Goal: Task Accomplishment & Management: Manage account settings

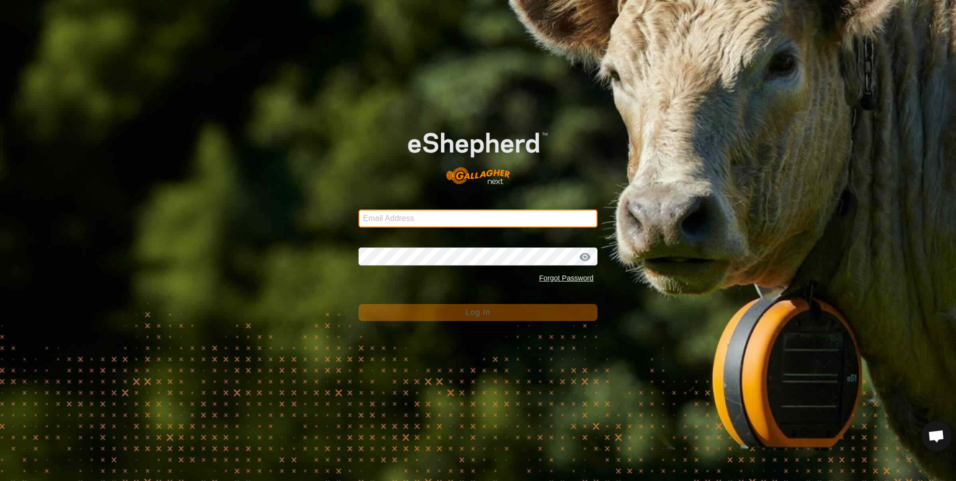
type input "[PERSON_NAME][EMAIL_ADDRESS][DOMAIN_NAME]"
click at [287, 219] on div "Email Address [EMAIL_ADDRESS][DOMAIN_NAME] Password Forgot Password Log In" at bounding box center [478, 240] width 956 height 481
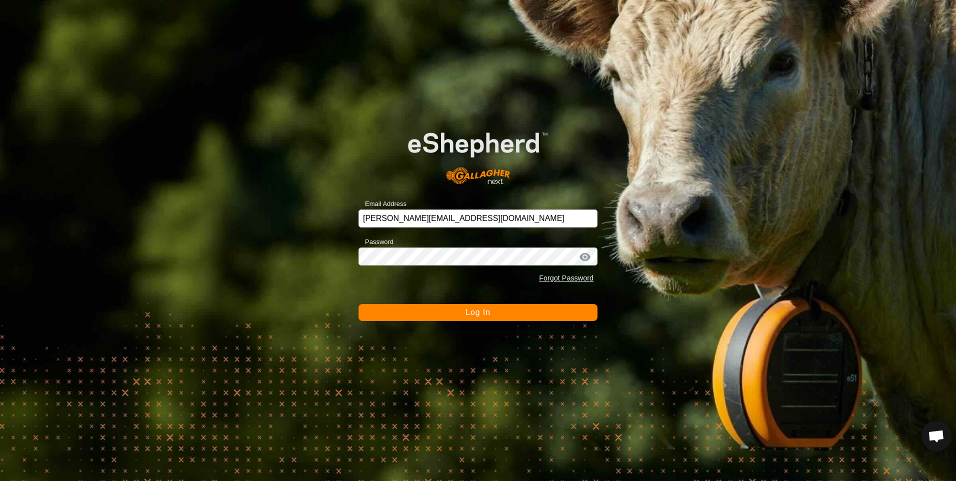
click at [448, 315] on button "Log In" at bounding box center [477, 312] width 239 height 17
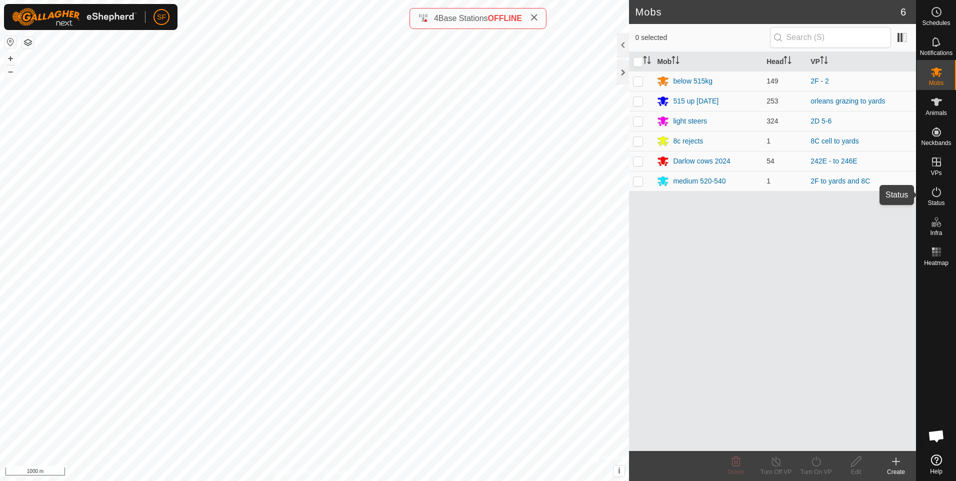
click at [940, 195] on icon at bounding box center [936, 192] width 12 height 12
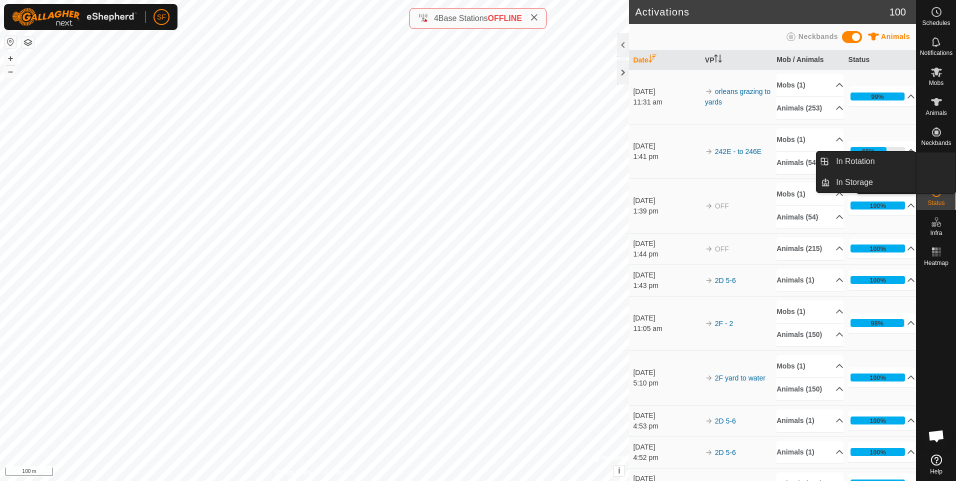
click at [937, 164] on link "In Rotation" at bounding box center [912, 162] width 85 height 20
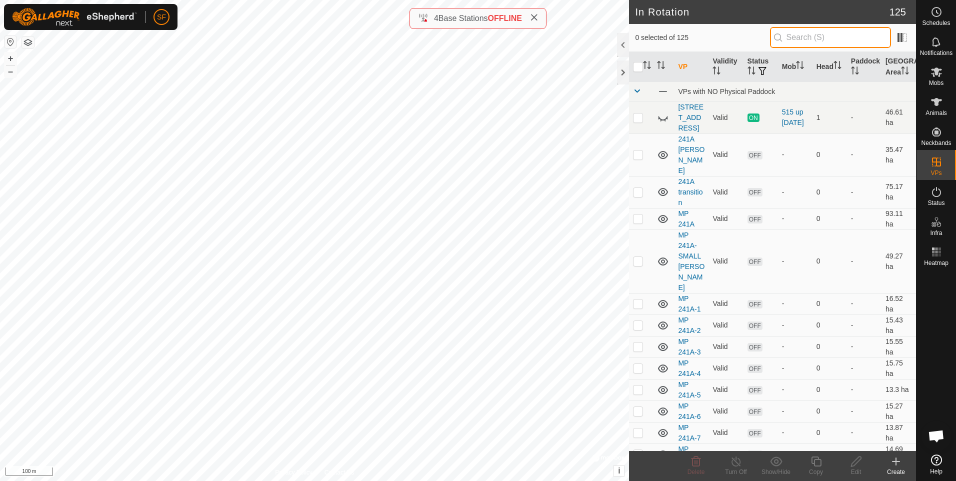
click at [816, 39] on input "text" at bounding box center [830, 37] width 121 height 21
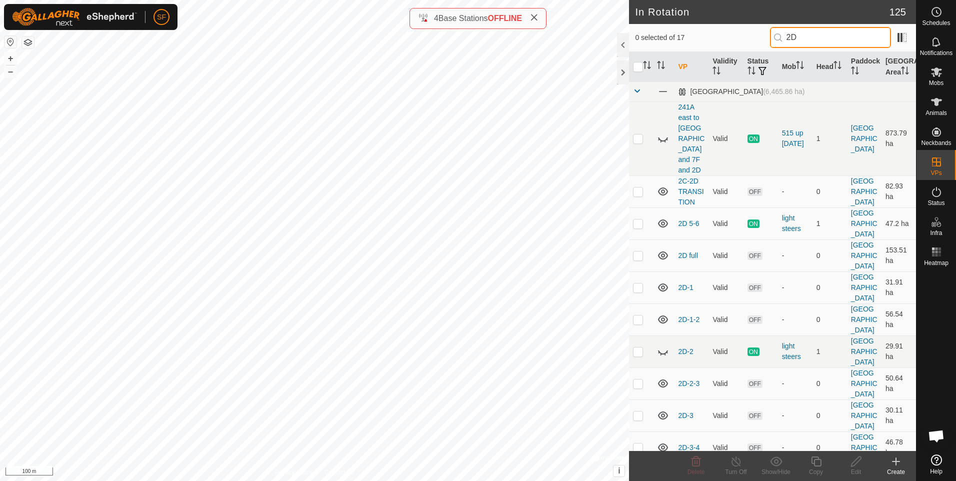
type input "2D"
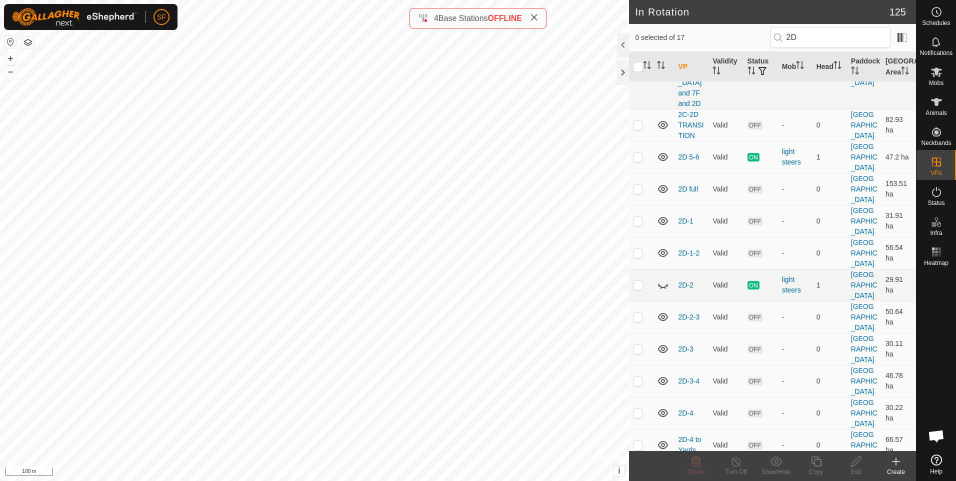
scroll to position [69, 0]
checkbox input "true"
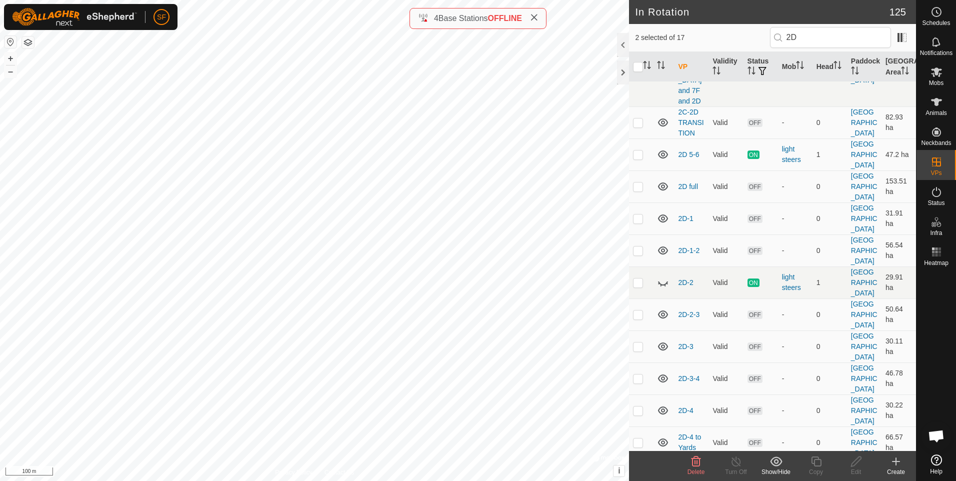
checkbox input "false"
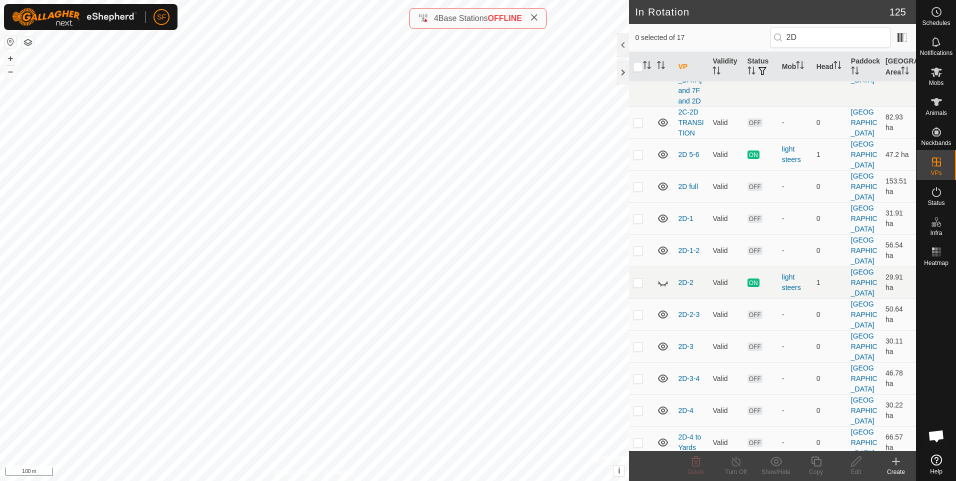
checkbox input "true"
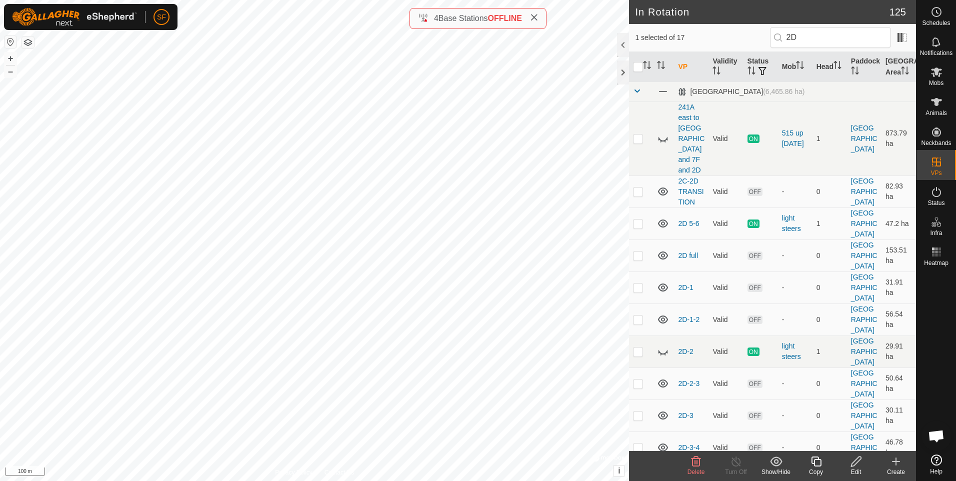
click at [856, 465] on icon at bounding box center [856, 461] width 12 height 12
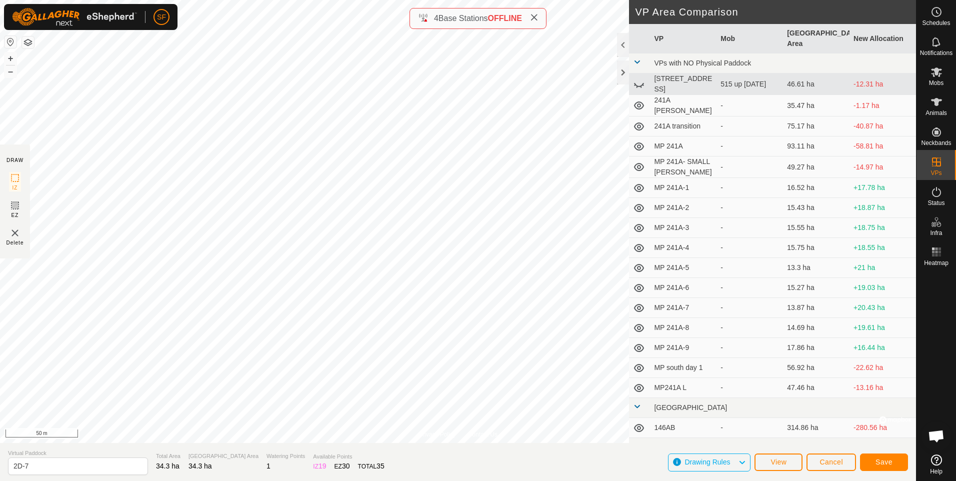
click at [534, 24] on div "Privacy Policy Contact Us Status: OFF Type: Inclusion Zone + – ⇧ i © Mapbox , ©…" at bounding box center [458, 240] width 916 height 481
click at [527, 20] on div "Privacy Policy Contact Us Status: OFF Type: Inclusion Zone + – ⇧ i © Mapbox , ©…" at bounding box center [458, 240] width 916 height 481
click at [874, 463] on button "Save" at bounding box center [884, 461] width 48 height 17
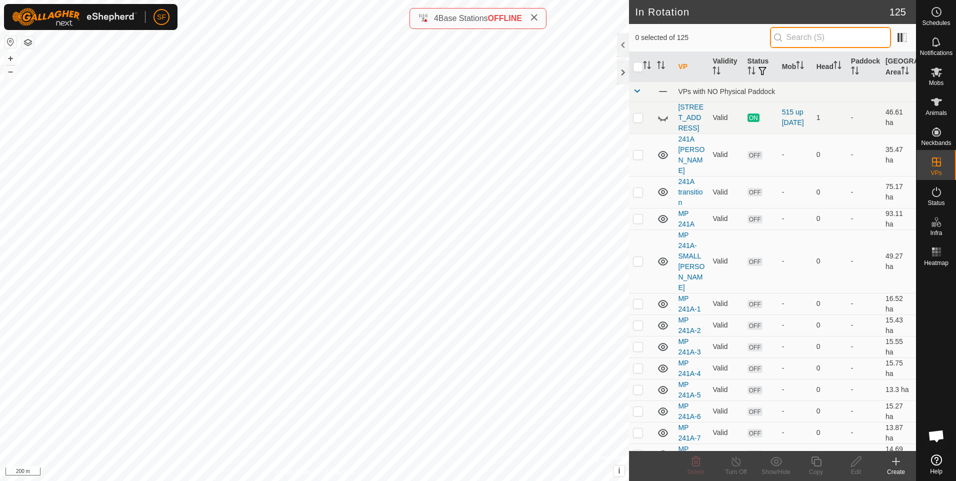
click at [821, 41] on input "text" at bounding box center [830, 37] width 121 height 21
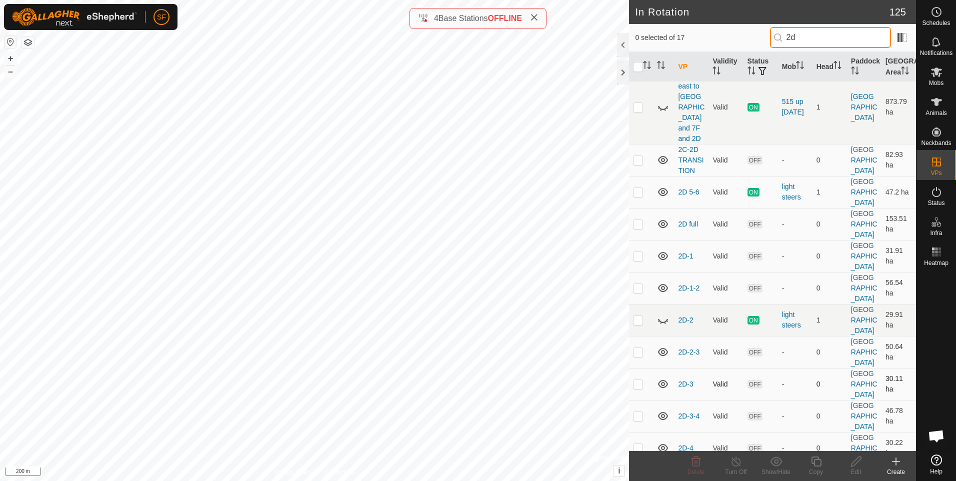
scroll to position [67, 0]
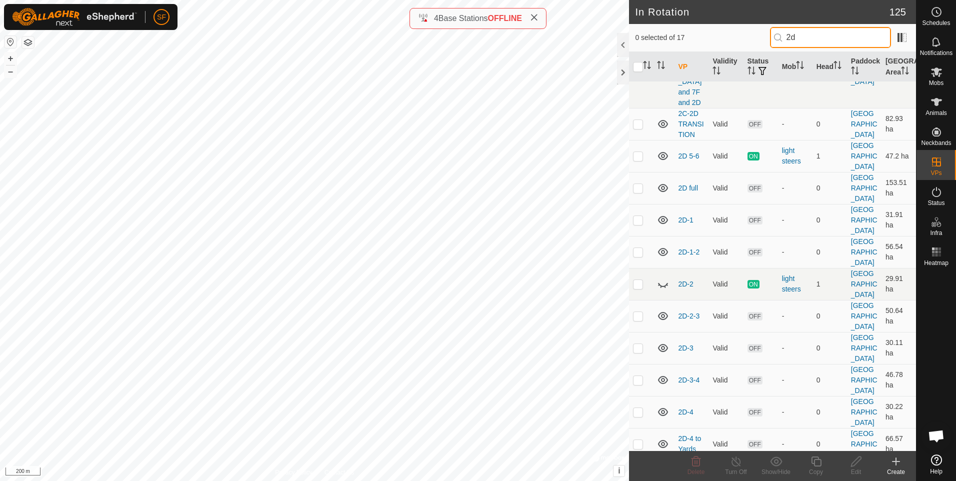
type input "2d"
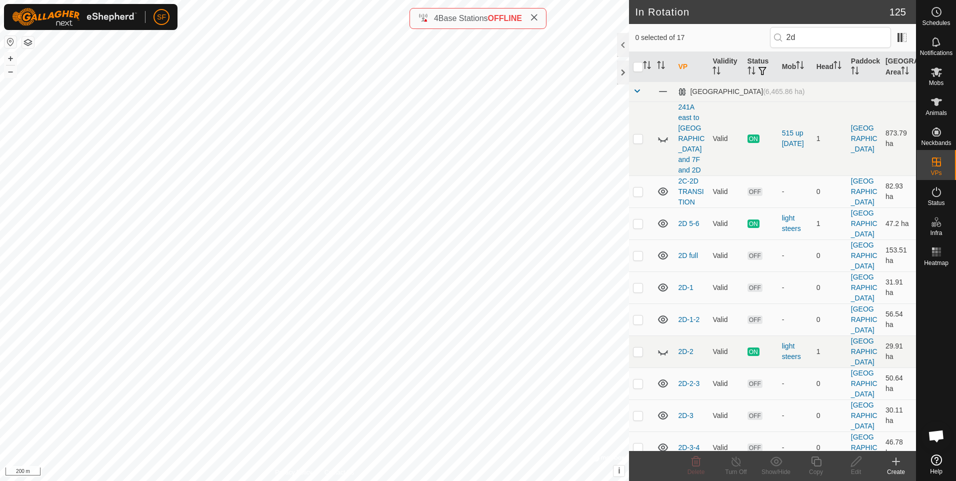
click at [637, 423] on tbody "Orleans (6,465.86 ha) 241A east to Orleans Yards and 7F and 2D Valid ON 515 up …" at bounding box center [772, 384] width 287 height 606
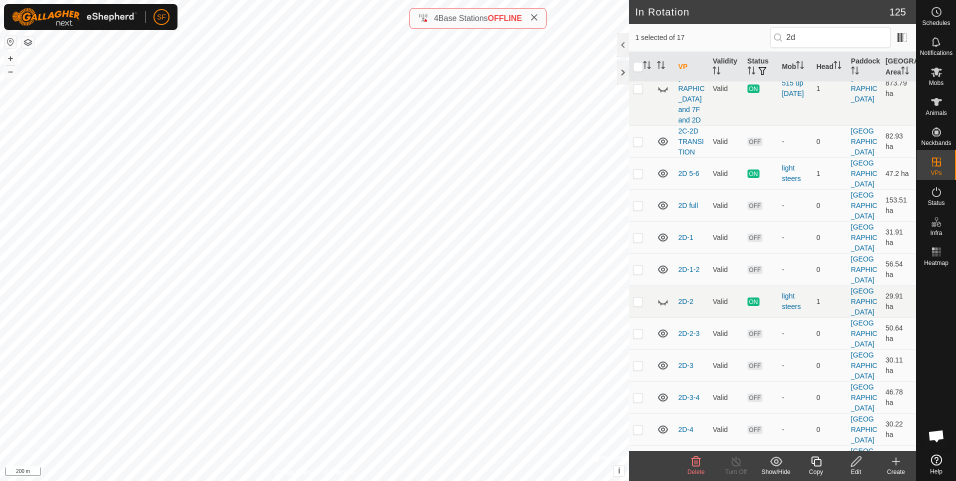
checkbox input "false"
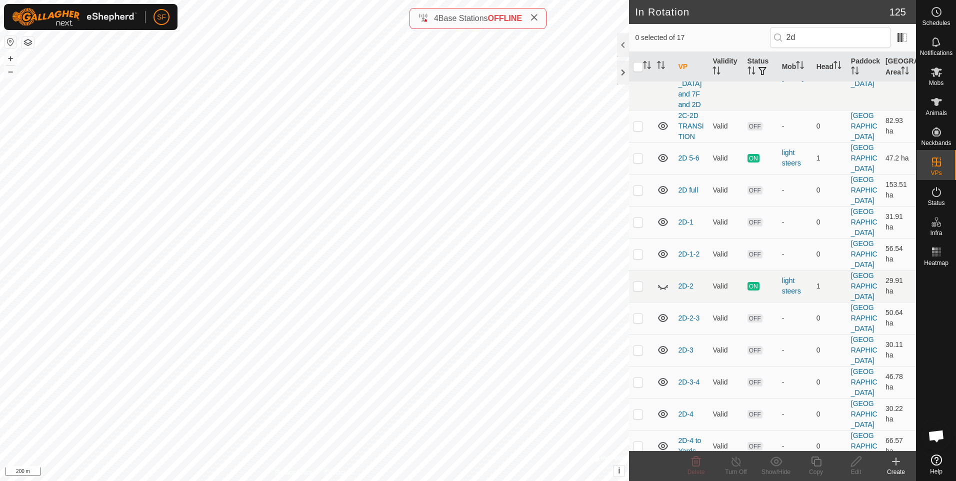
scroll to position [67, 0]
checkbox input "true"
click at [855, 466] on icon at bounding box center [856, 461] width 12 height 12
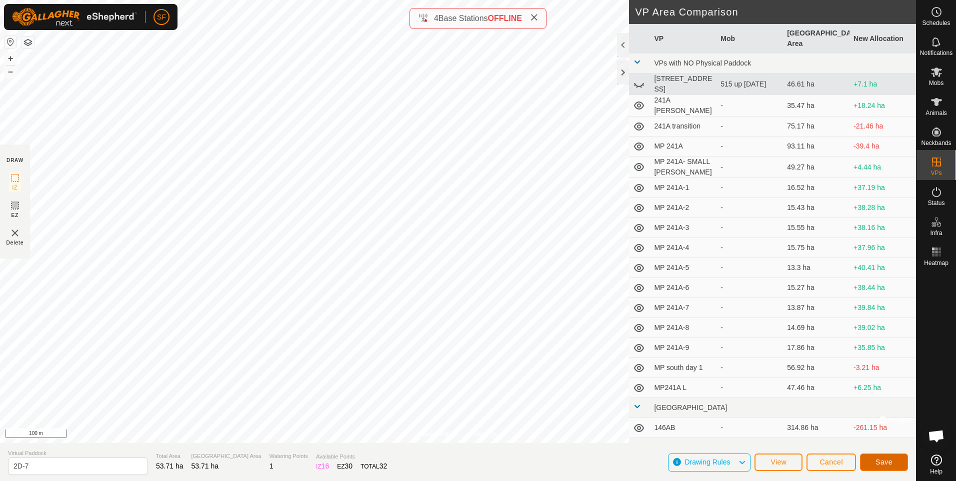
click at [873, 461] on button "Save" at bounding box center [884, 461] width 48 height 17
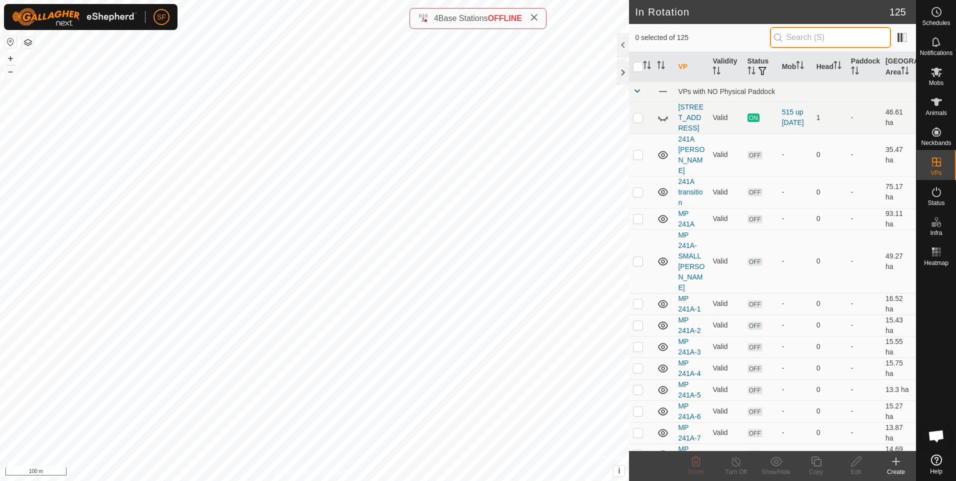
click at [813, 38] on input "text" at bounding box center [830, 37] width 121 height 21
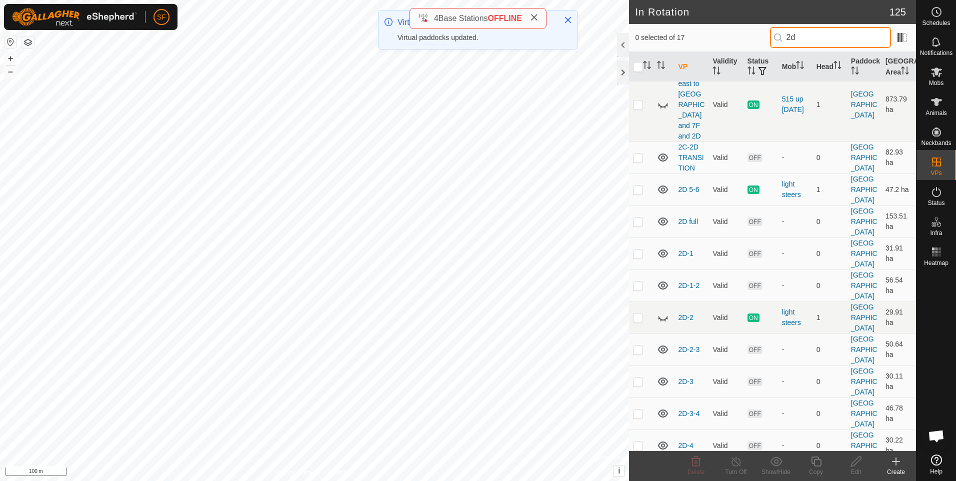
scroll to position [69, 0]
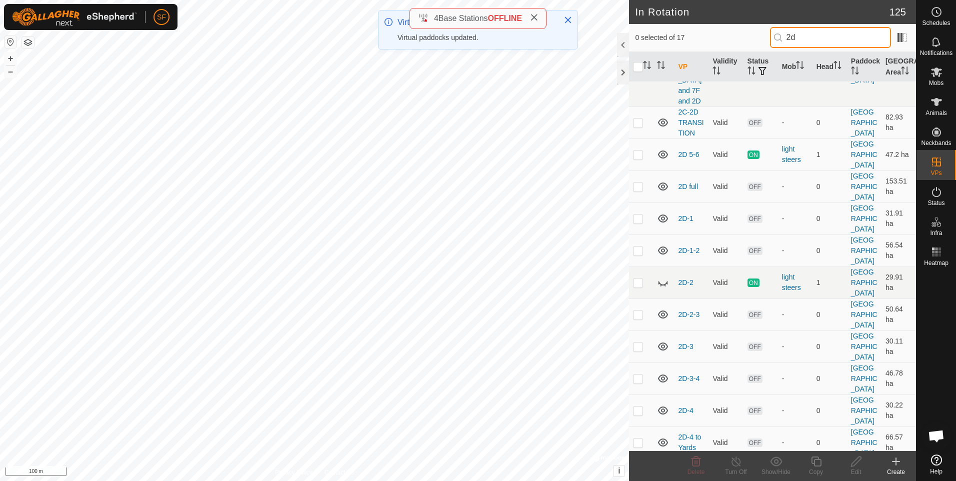
type input "2d"
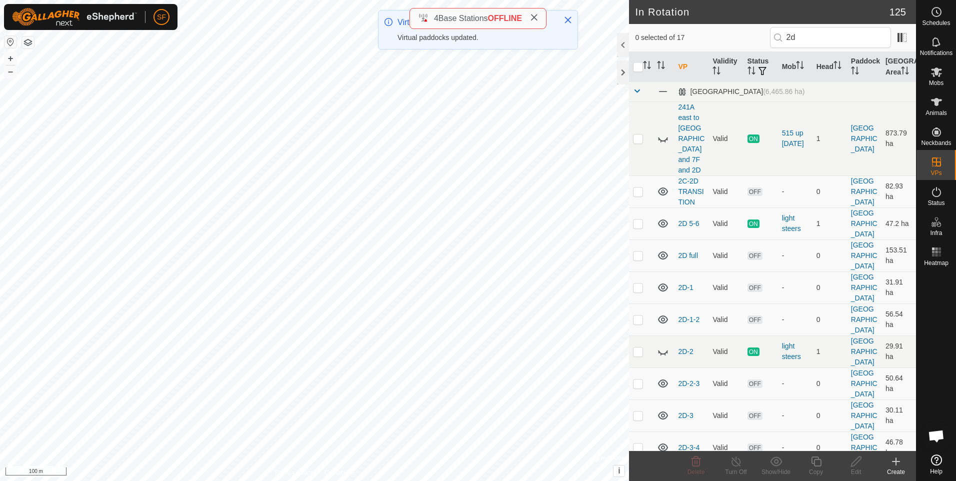
click at [639, 421] on tbody "Orleans (6,465.86 ha) 241A east to Orleans Yards and 7F and 2D Valid ON 515 up …" at bounding box center [772, 384] width 287 height 606
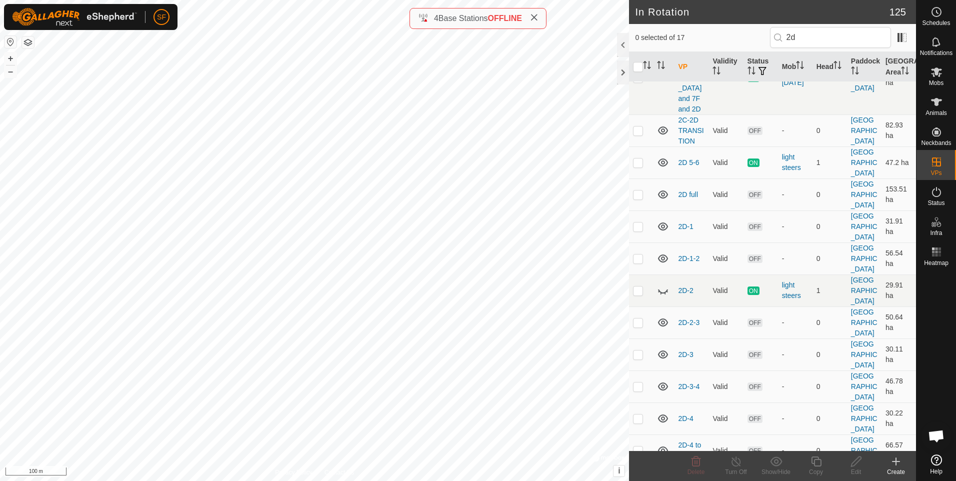
scroll to position [69, 0]
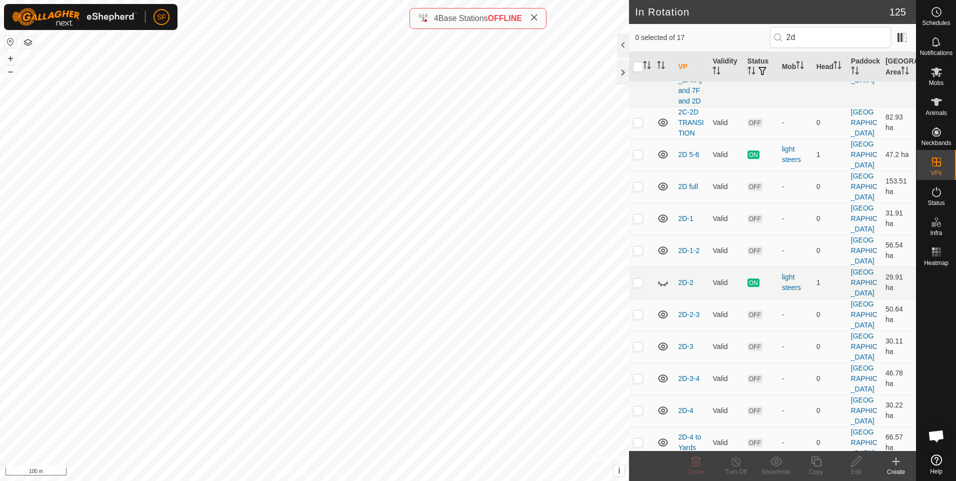
checkbox input "true"
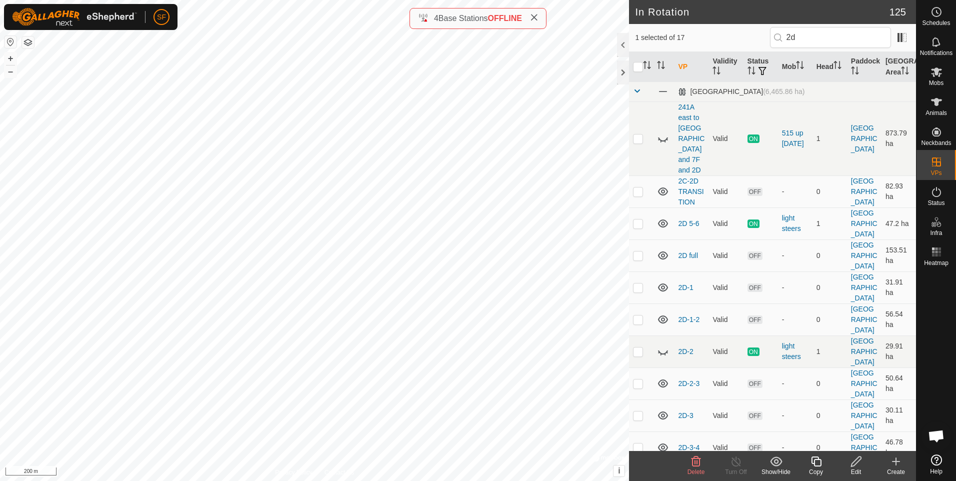
click at [855, 468] on div "Edit" at bounding box center [856, 471] width 40 height 9
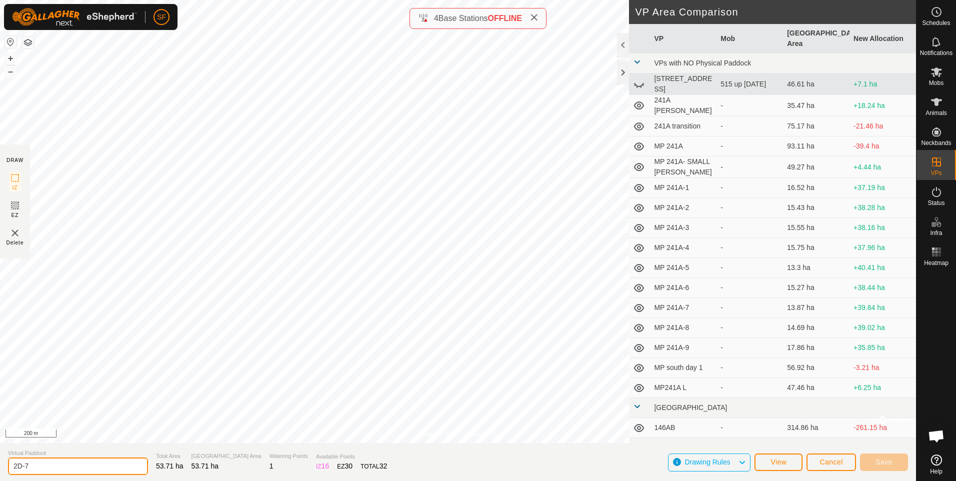
click at [55, 463] on input "2D-7" at bounding box center [78, 465] width 140 height 17
type input "2D-6 to 7and8"
click at [891, 458] on span "Save" at bounding box center [883, 462] width 17 height 8
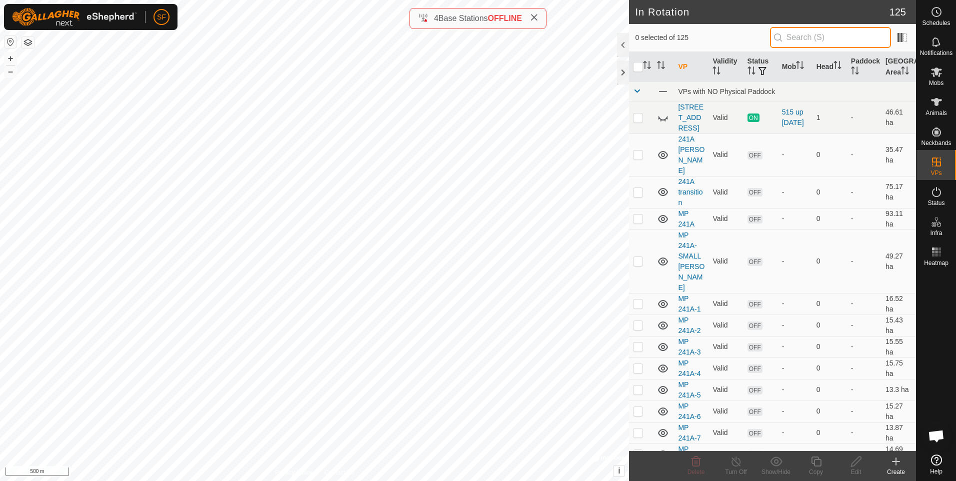
click at [815, 38] on input "text" at bounding box center [830, 37] width 121 height 21
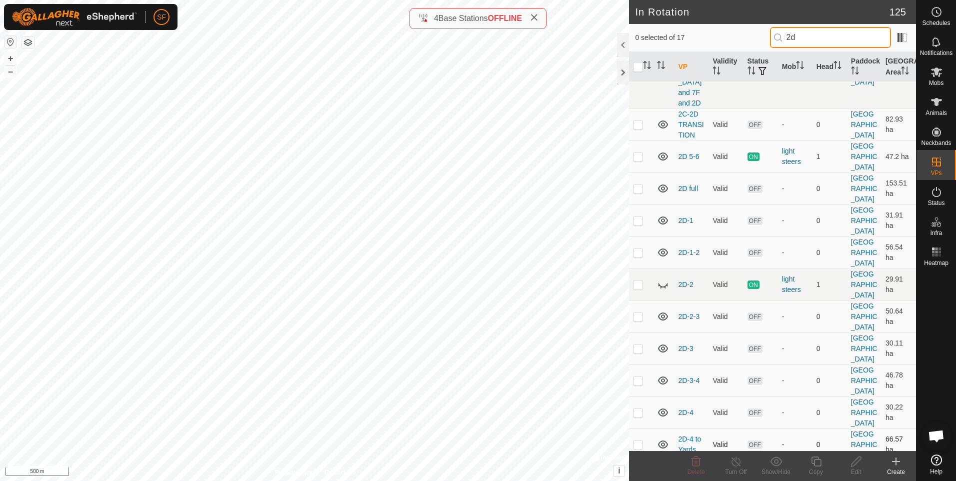
scroll to position [69, 0]
type input "2d"
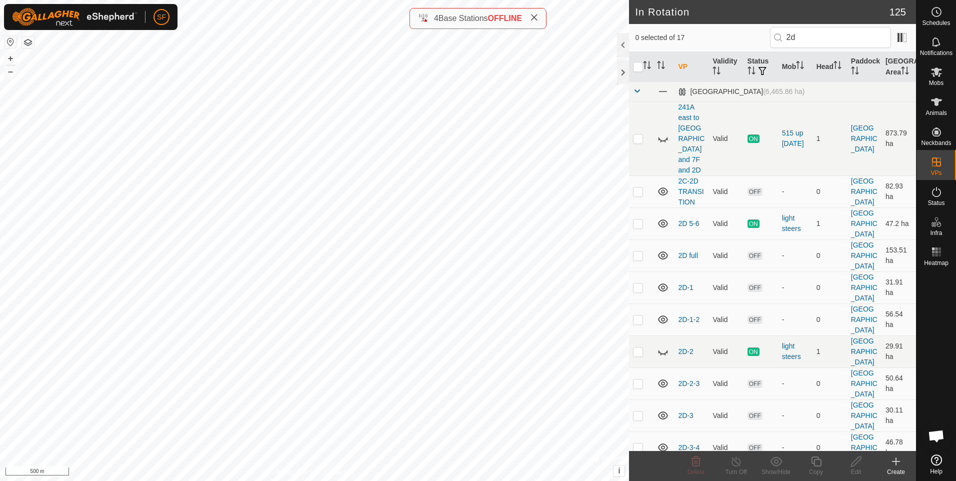
click at [637, 417] on tbody "Orleans (6,465.86 ha) 241A east to Orleans Yards and 7F and 2D Valid ON 515 up …" at bounding box center [772, 384] width 287 height 606
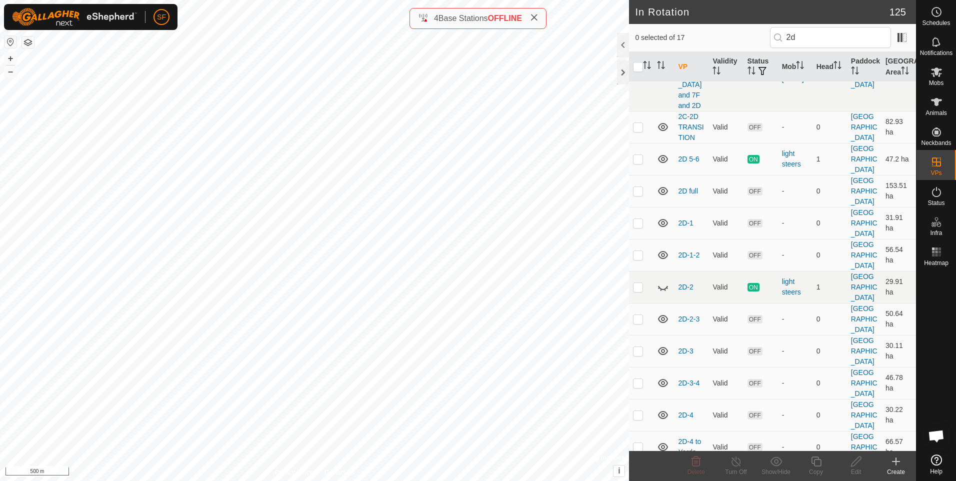
scroll to position [69, 0]
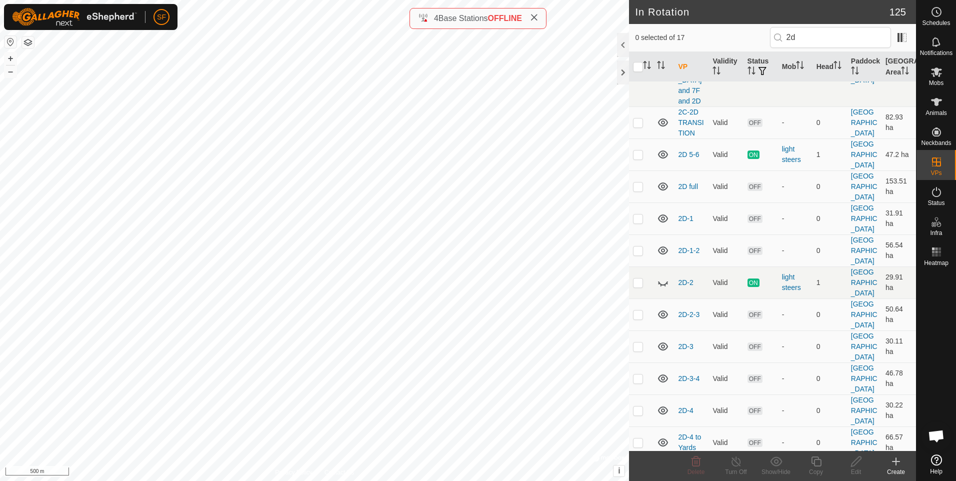
checkbox input "true"
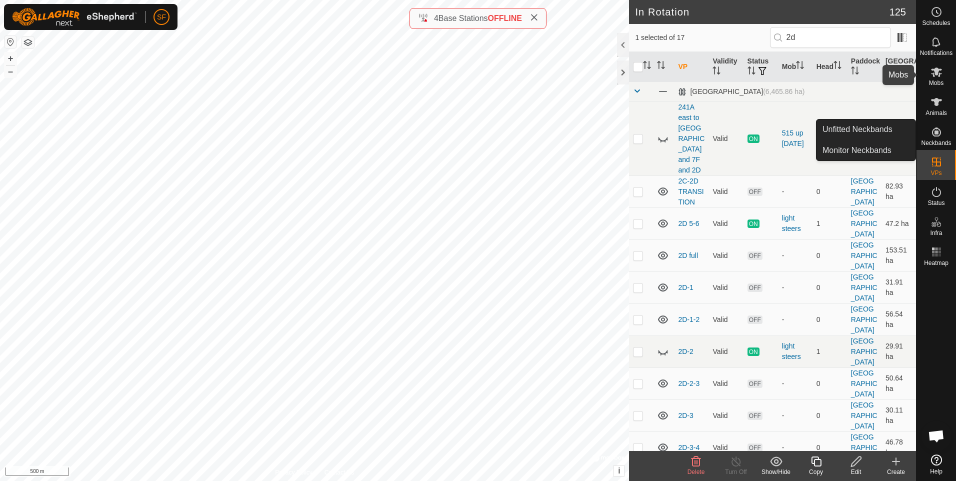
click at [933, 78] on es-mob-svg-icon at bounding box center [936, 72] width 18 height 16
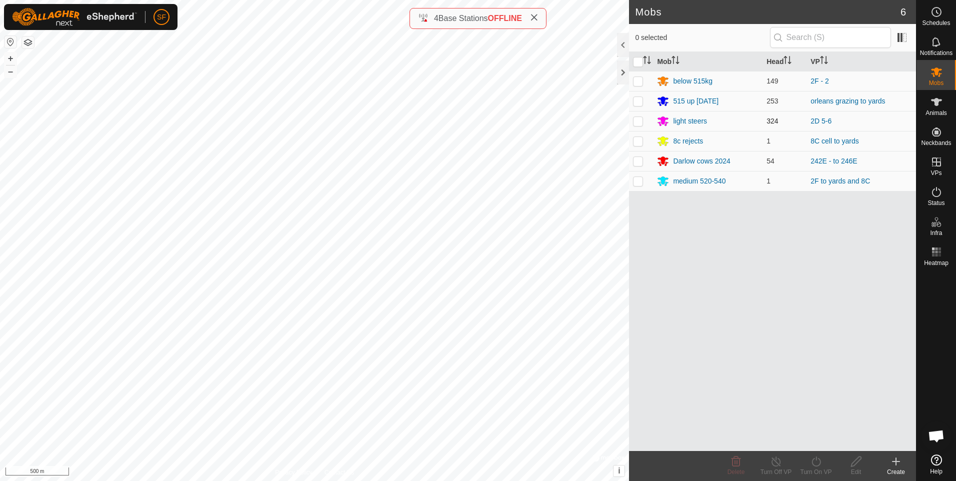
click at [635, 121] on p-checkbox at bounding box center [638, 121] width 10 height 8
checkbox input "true"
click at [773, 462] on icon at bounding box center [776, 461] width 12 height 12
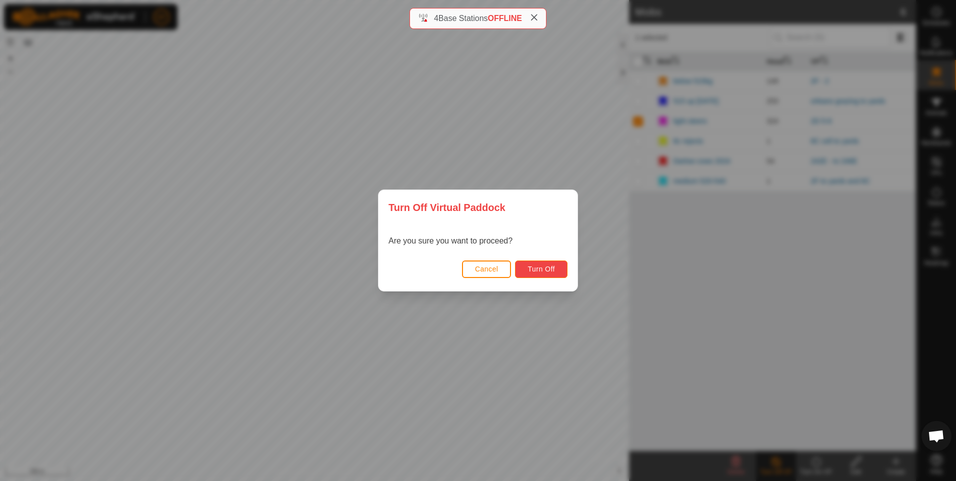
click at [540, 267] on span "Turn Off" at bounding box center [540, 269] width 27 height 8
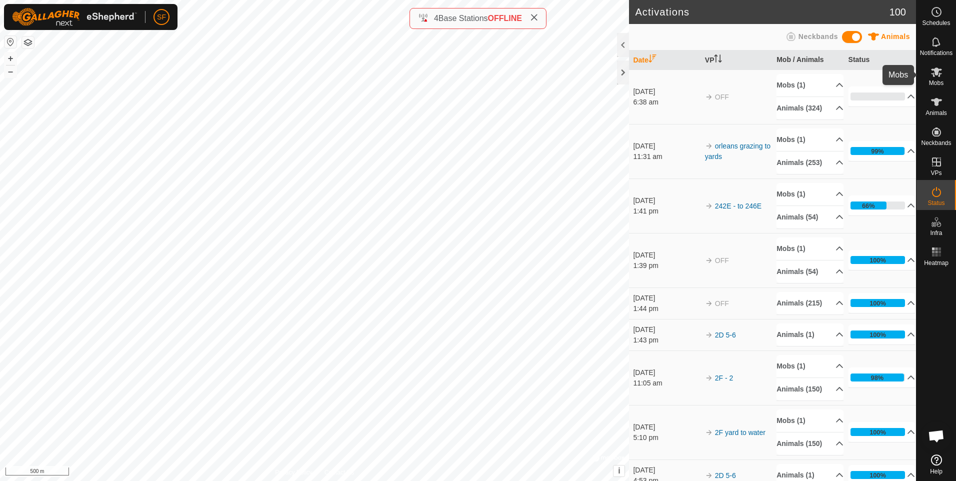
click at [938, 76] on icon at bounding box center [936, 72] width 12 height 12
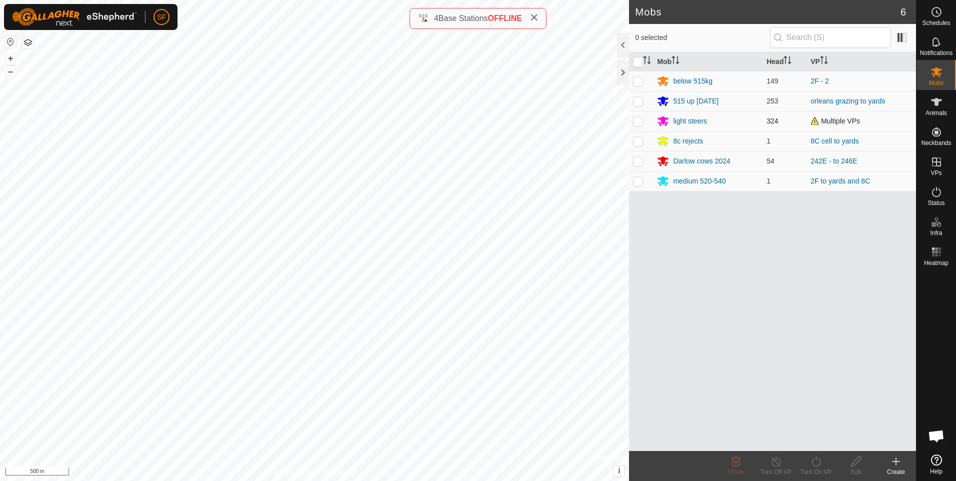
click at [640, 120] on p-checkbox at bounding box center [638, 121] width 10 height 8
checkbox input "true"
click at [812, 458] on icon at bounding box center [816, 461] width 12 height 12
click at [816, 438] on link "Now" at bounding box center [845, 439] width 99 height 20
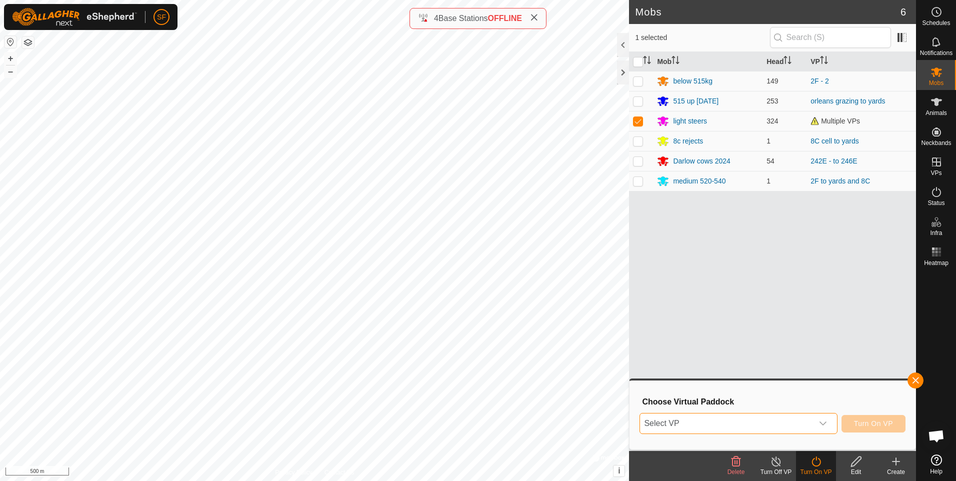
click at [681, 416] on span "Select VP" at bounding box center [726, 423] width 172 height 20
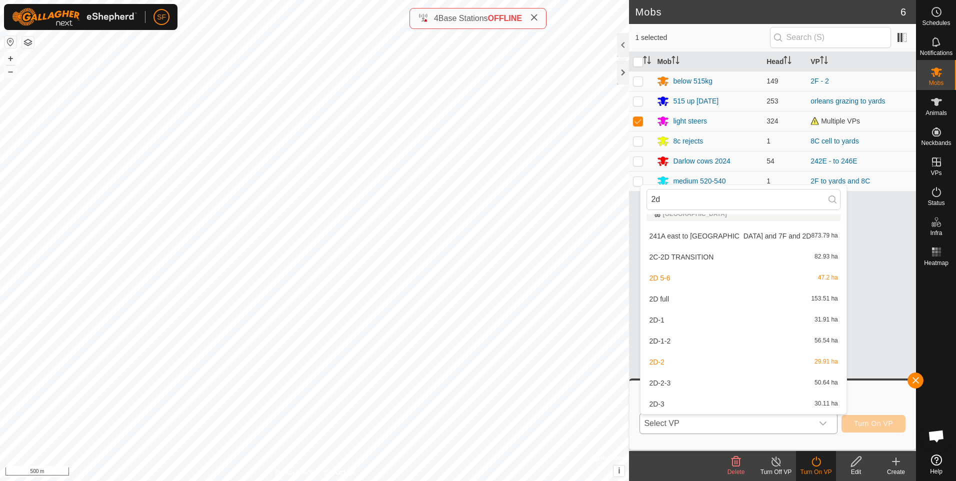
scroll to position [179, 0]
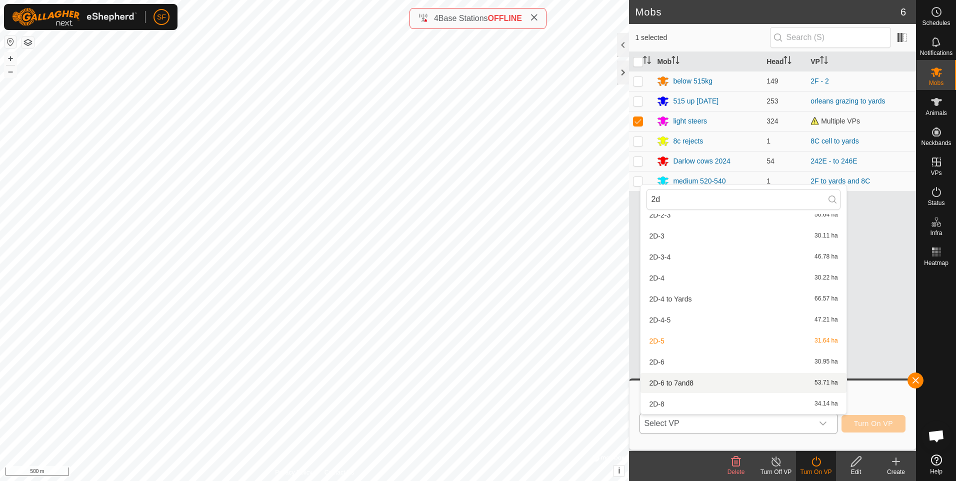
type input "2d"
click at [678, 382] on li "2D-6 to 7and8 53.71 ha" at bounding box center [742, 383] width 205 height 20
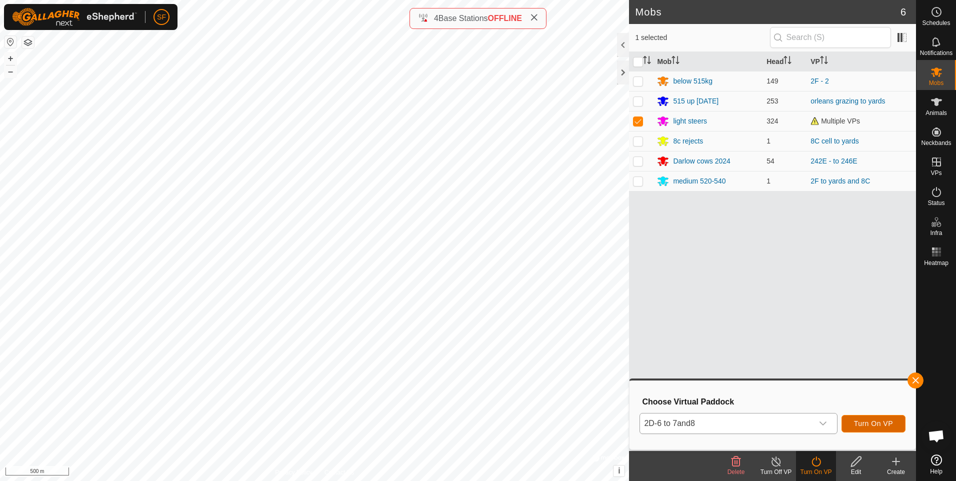
click at [872, 427] on span "Turn On VP" at bounding box center [873, 423] width 39 height 8
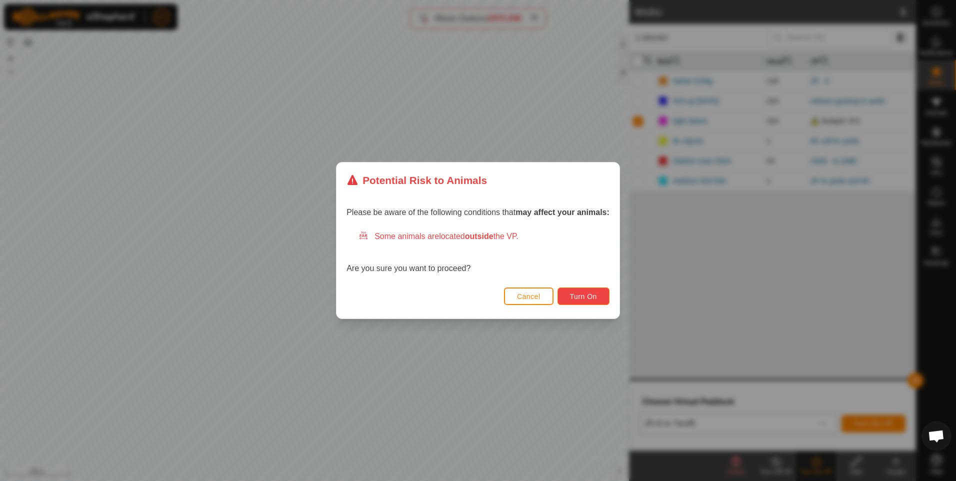
click at [588, 301] on button "Turn On" at bounding box center [583, 295] width 52 height 17
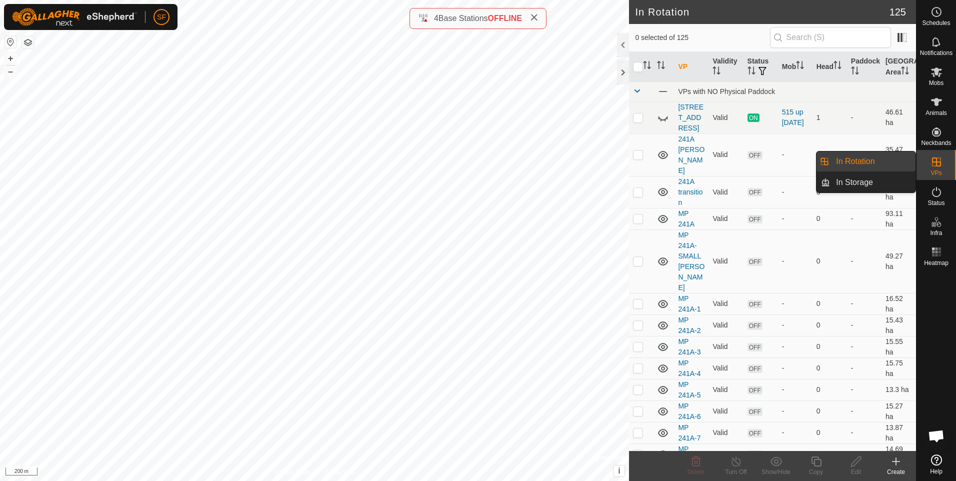
click at [852, 157] on link "In Rotation" at bounding box center [872, 161] width 85 height 20
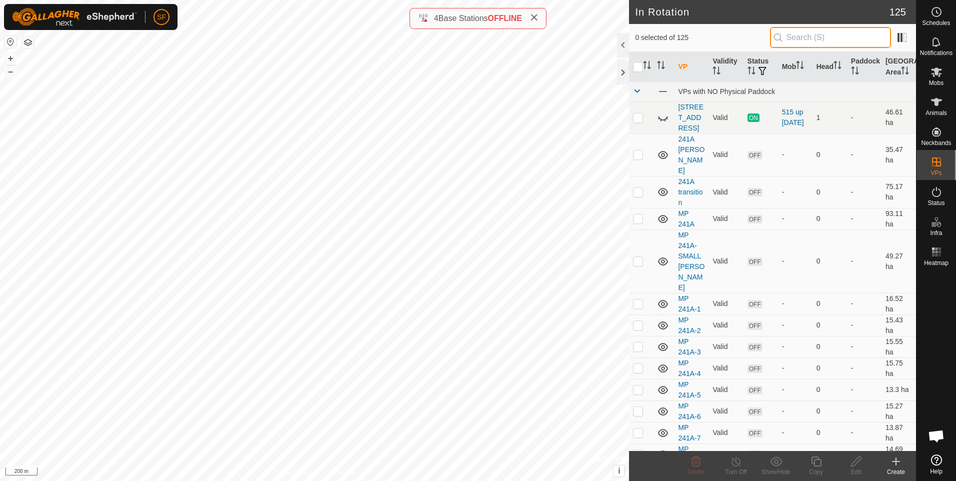
click at [822, 40] on input "text" at bounding box center [830, 37] width 121 height 21
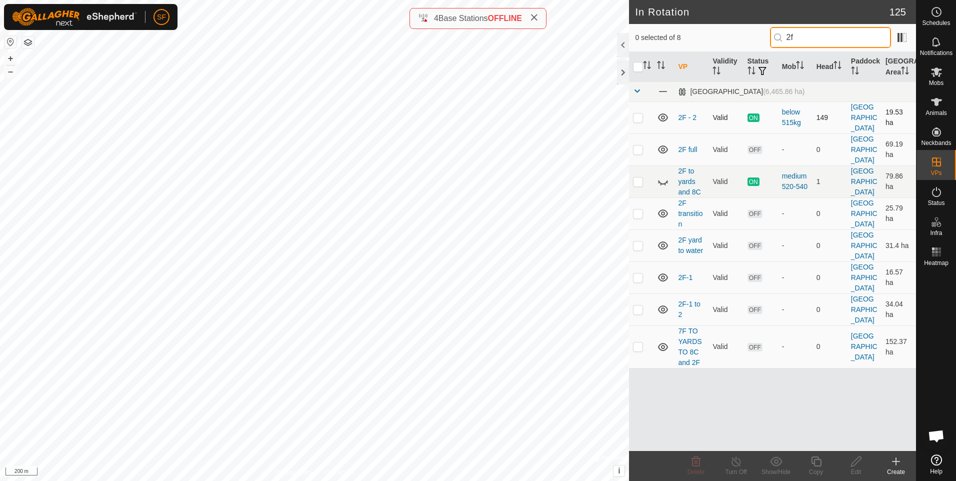
type input "2f"
click at [638, 113] on p-checkbox at bounding box center [638, 117] width 10 height 8
checkbox input "true"
click at [815, 465] on icon at bounding box center [816, 461] width 10 height 10
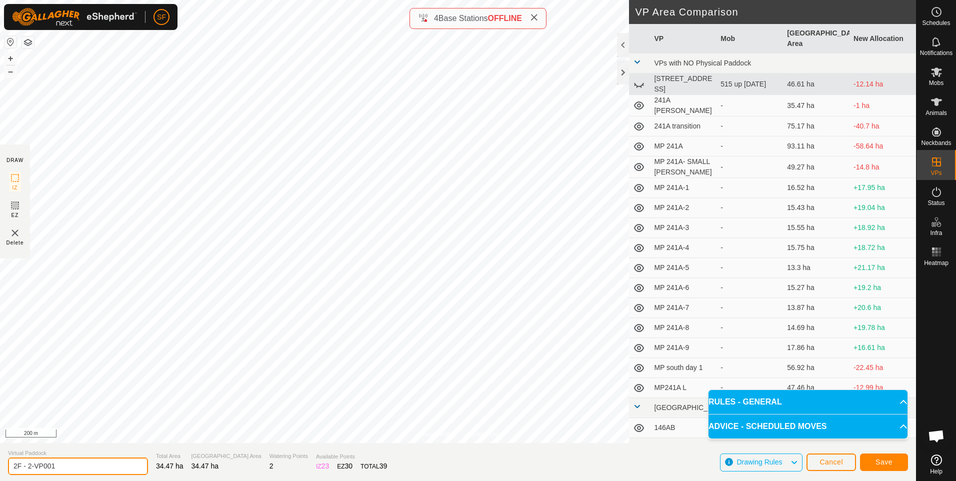
click at [87, 468] on input "2F - 2-VP001" at bounding box center [78, 465] width 140 height 17
type input "2F - 2 to 3"
click at [878, 460] on span "Save" at bounding box center [883, 462] width 17 height 8
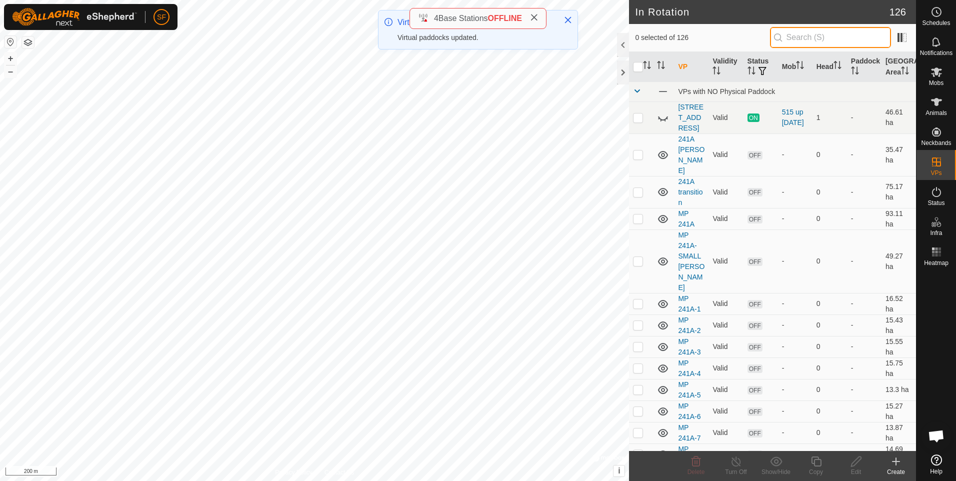
click at [805, 32] on input "text" at bounding box center [830, 37] width 121 height 21
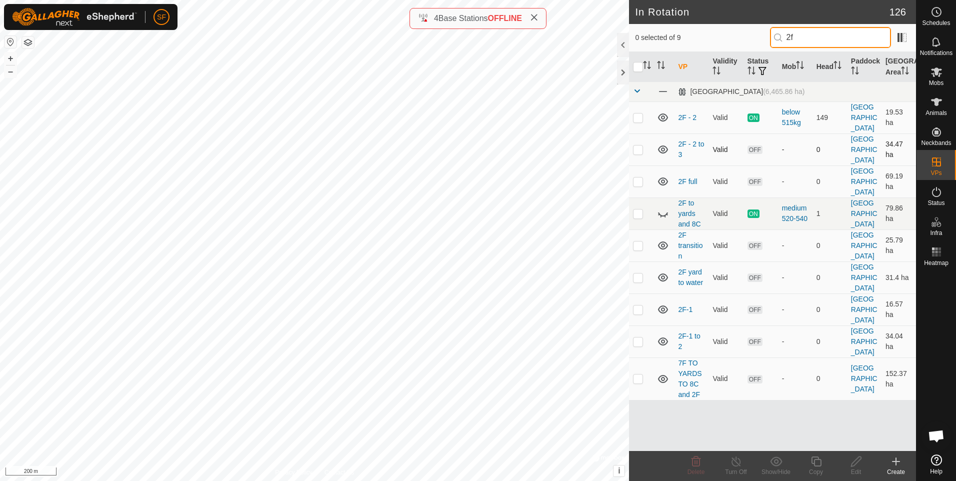
type input "2f"
click at [638, 145] on p-checkbox at bounding box center [638, 149] width 10 height 8
checkbox input "true"
click at [855, 465] on icon at bounding box center [856, 461] width 12 height 12
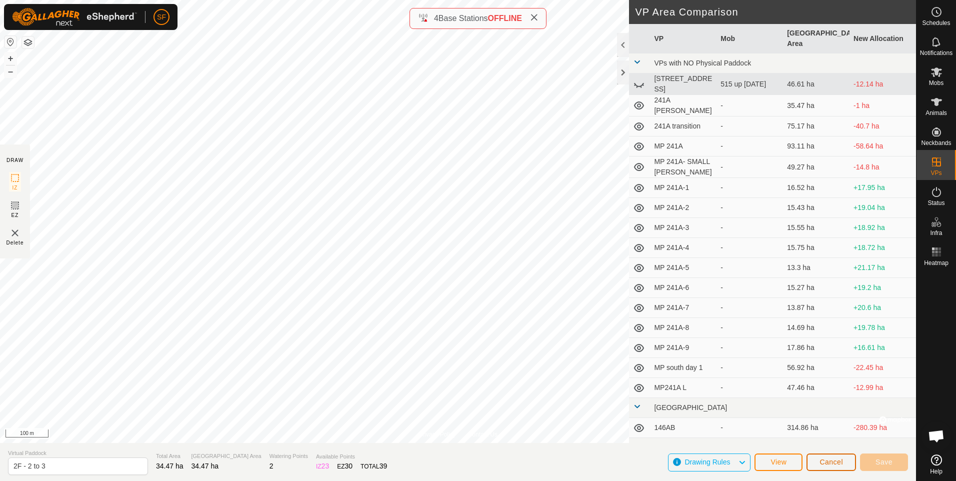
click at [822, 460] on span "Cancel" at bounding box center [830, 462] width 23 height 8
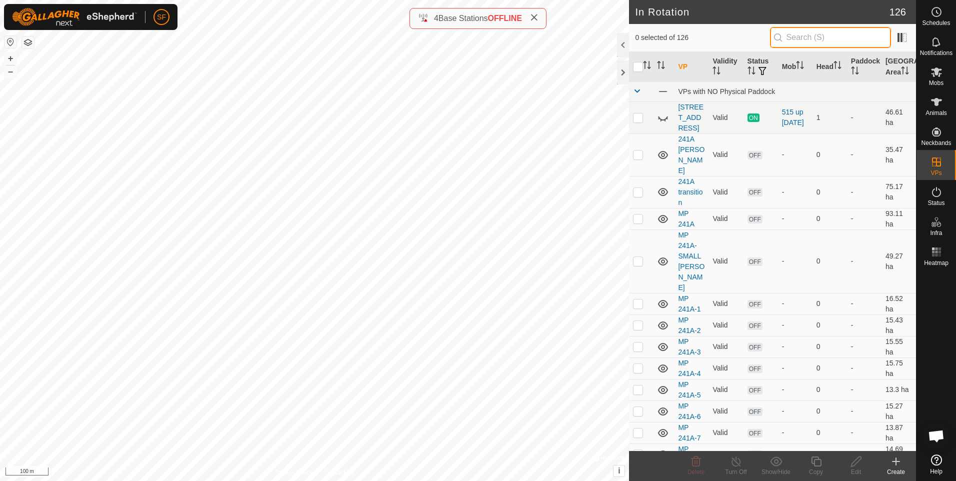
click at [837, 38] on input "text" at bounding box center [830, 37] width 121 height 21
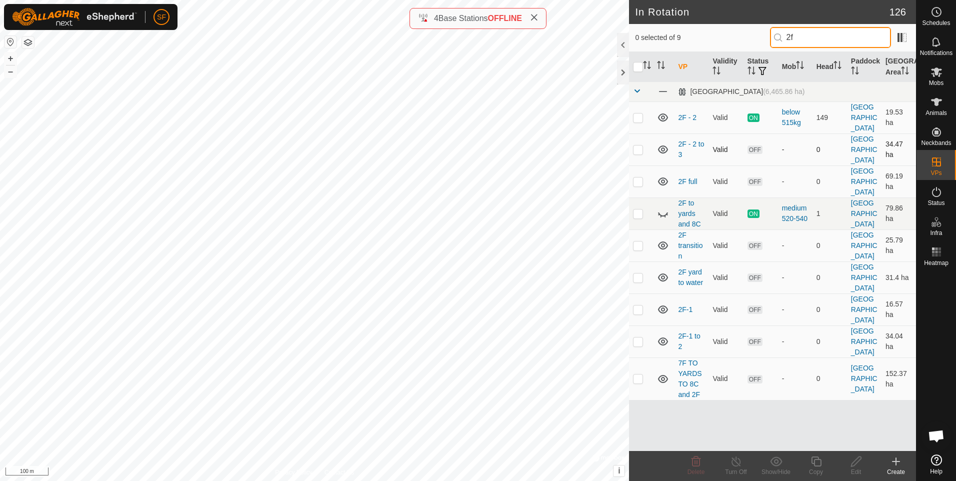
type input "2f"
click at [637, 145] on p-checkbox at bounding box center [638, 149] width 10 height 8
checkbox input "true"
click at [815, 467] on icon at bounding box center [816, 461] width 12 height 12
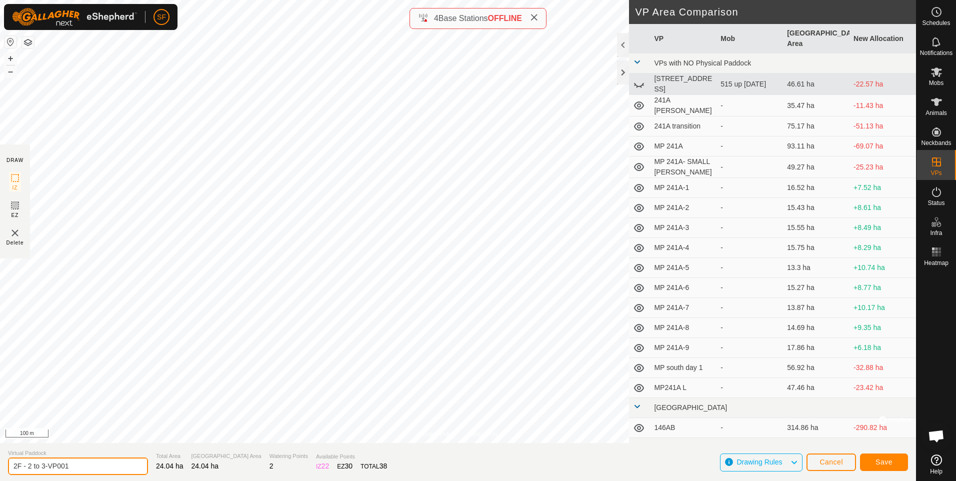
click at [82, 467] on input "2F - 2 to 3-VP001" at bounding box center [78, 465] width 140 height 17
type input "2F - 3"
click at [891, 460] on span "Save" at bounding box center [883, 462] width 17 height 8
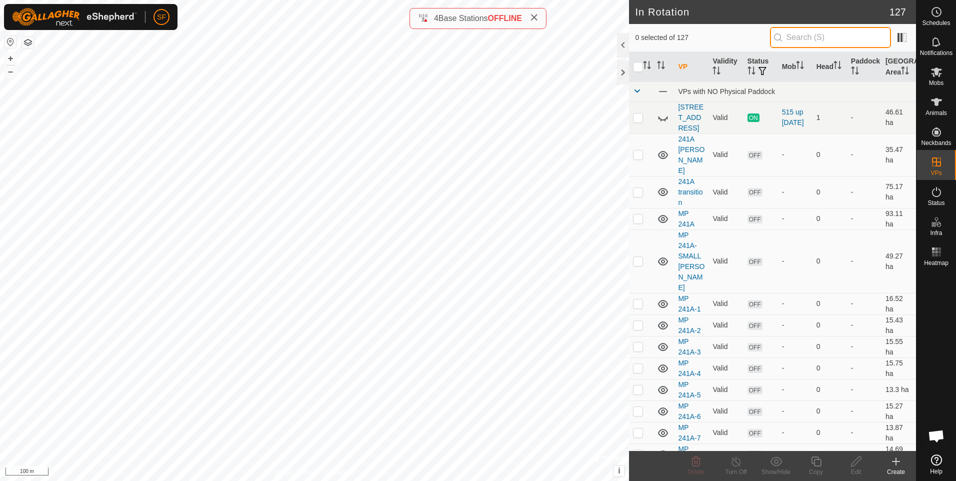
click at [838, 35] on input "text" at bounding box center [830, 37] width 121 height 21
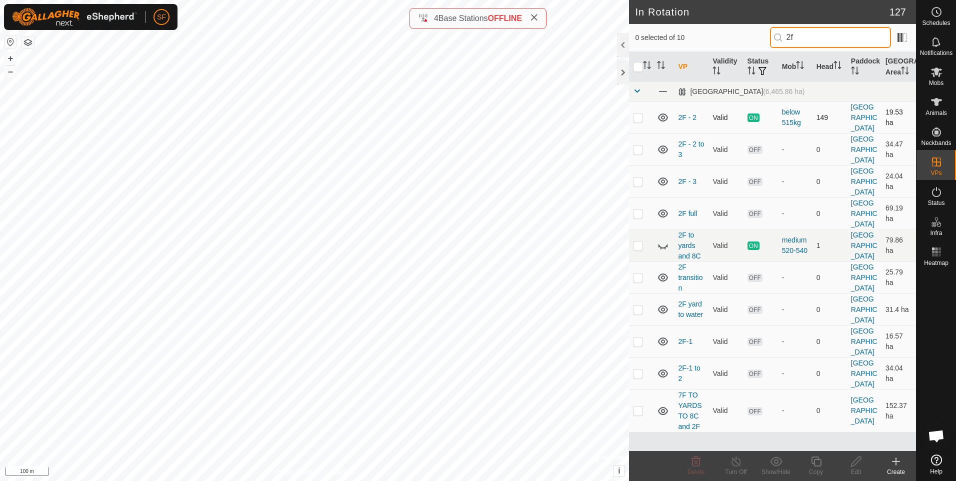
type input "2f"
click at [639, 113] on p-checkbox at bounding box center [638, 117] width 10 height 8
click at [638, 113] on p-checkbox at bounding box center [638, 117] width 10 height 8
checkbox input "false"
click at [930, 78] on es-mob-svg-icon at bounding box center [936, 72] width 18 height 16
